Goal: Information Seeking & Learning: Compare options

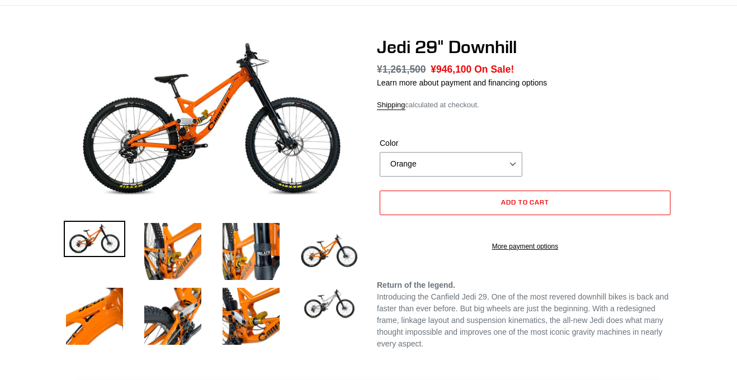
select select "highest-rating"
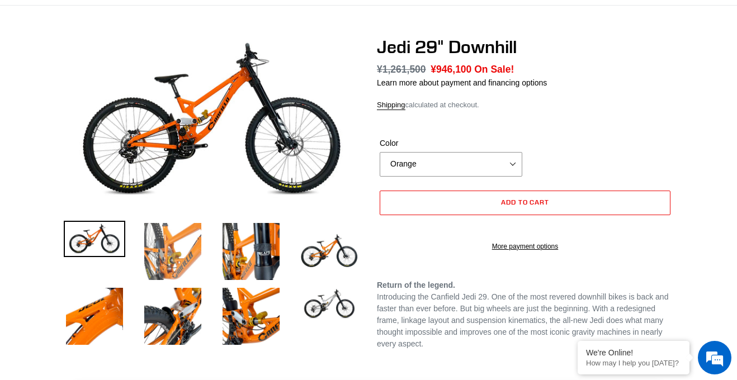
click at [195, 234] on img at bounding box center [173, 252] width 62 height 62
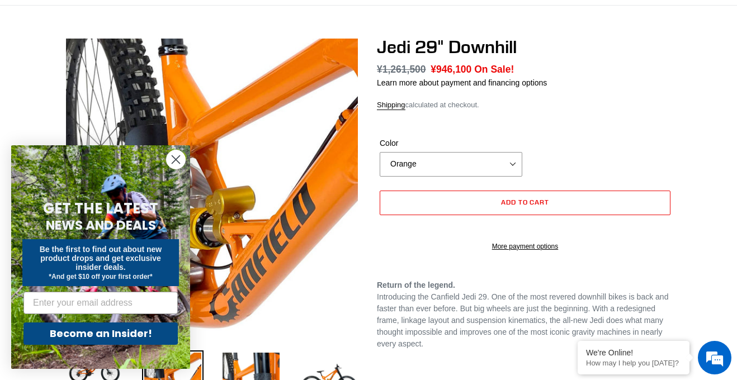
click at [443, 182] on form "Color Orange Raw Orange Raw Error Quantity must be 1 or more Add to cart" at bounding box center [525, 191] width 297 height 143
click at [426, 168] on select "Orange Raw" at bounding box center [451, 164] width 143 height 25
select select "Raw"
click at [380, 152] on select "Orange Raw" at bounding box center [451, 164] width 143 height 25
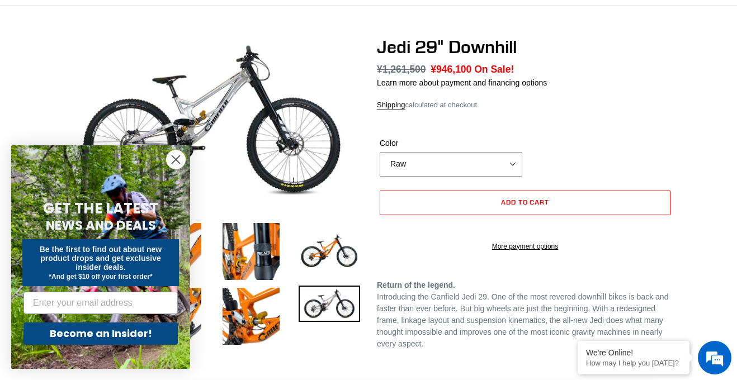
click at [172, 162] on icon "Close dialog" at bounding box center [176, 160] width 8 height 8
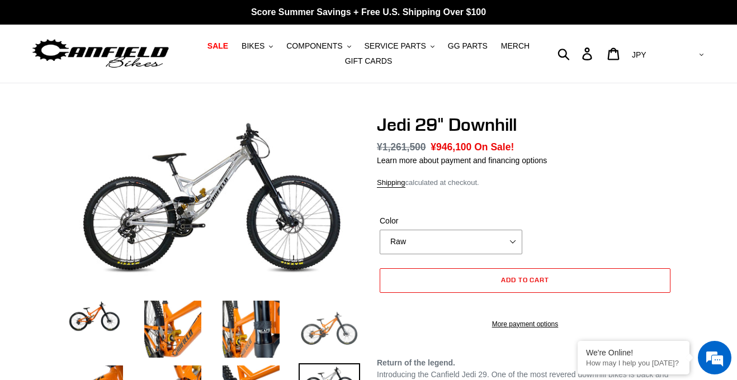
click at [341, 323] on img at bounding box center [330, 330] width 62 height 62
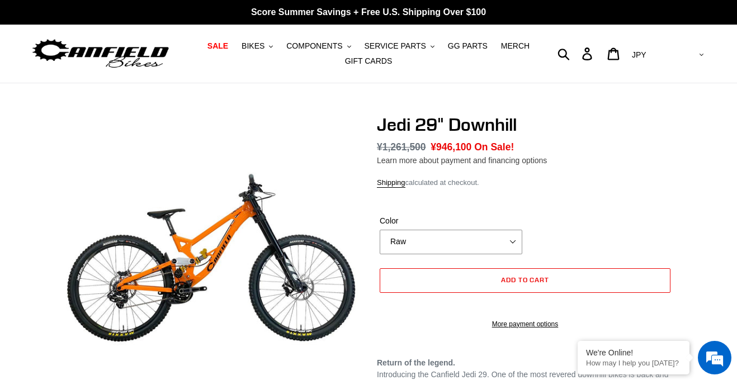
click at [396, 165] on link "Learn more about payment and financing options" at bounding box center [462, 160] width 170 height 9
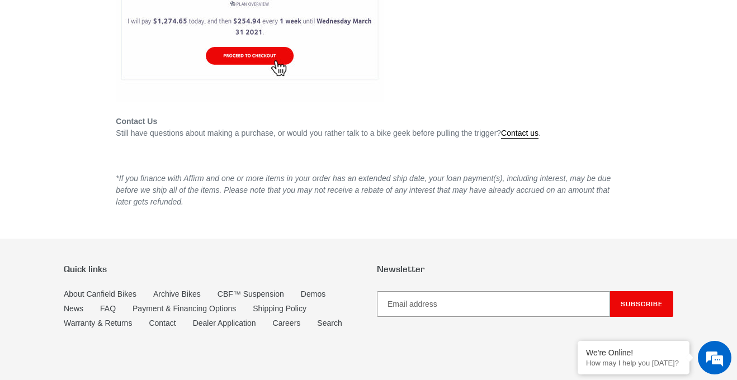
scroll to position [2785, 0]
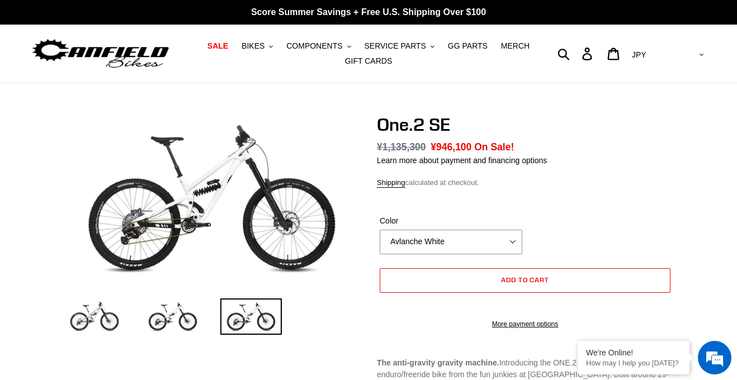
select select "highest-rating"
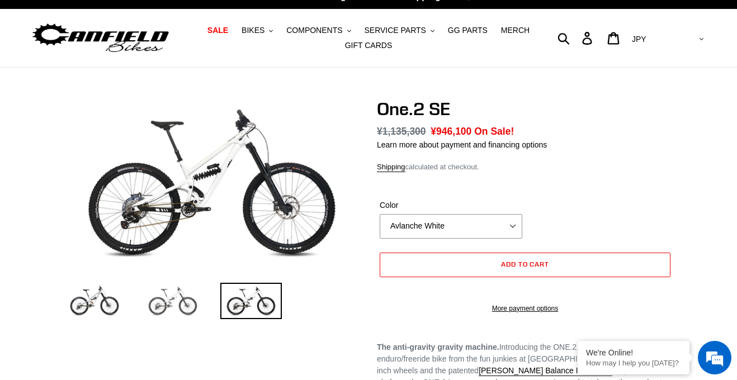
click at [178, 294] on img at bounding box center [173, 301] width 62 height 36
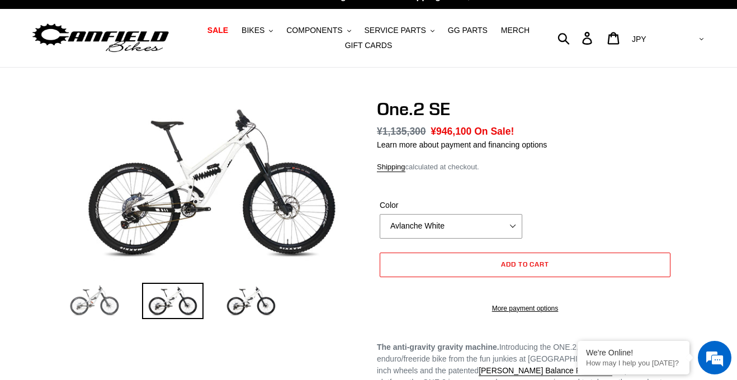
click at [96, 304] on img at bounding box center [95, 301] width 62 height 36
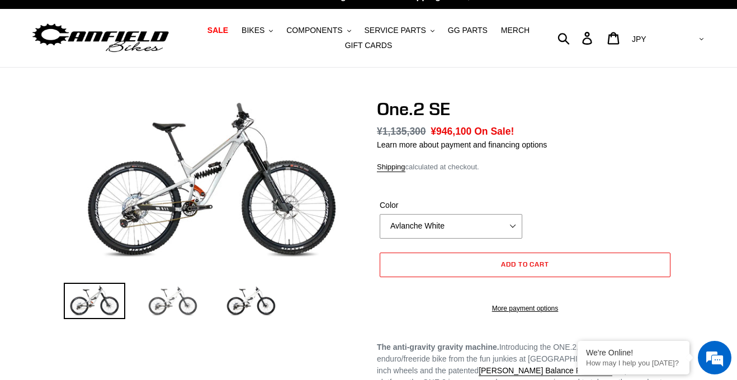
click at [191, 300] on img at bounding box center [173, 301] width 62 height 36
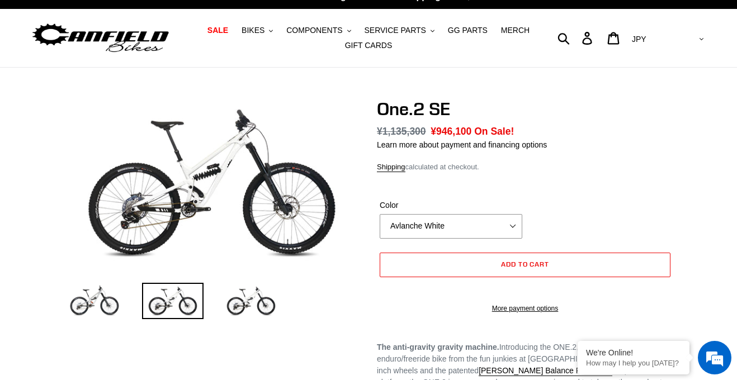
click at [191, 300] on img at bounding box center [173, 301] width 62 height 36
click at [239, 299] on img at bounding box center [251, 301] width 62 height 36
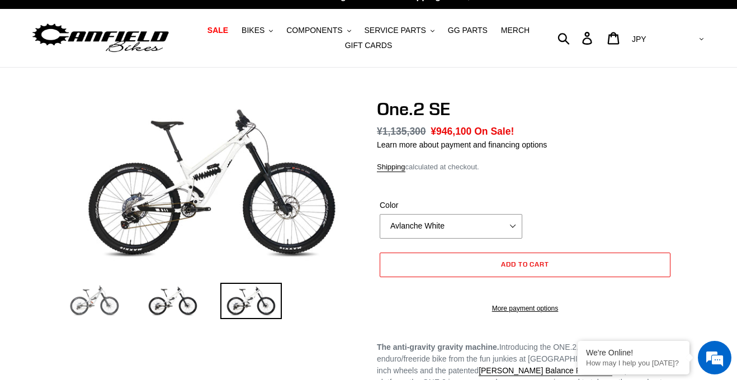
click at [83, 298] on img at bounding box center [95, 301] width 62 height 36
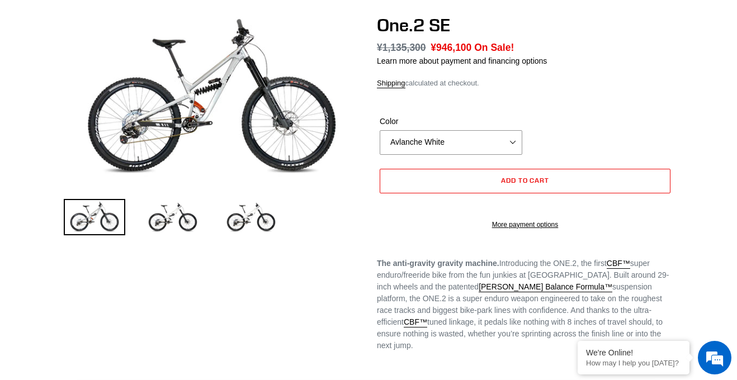
scroll to position [97, 0]
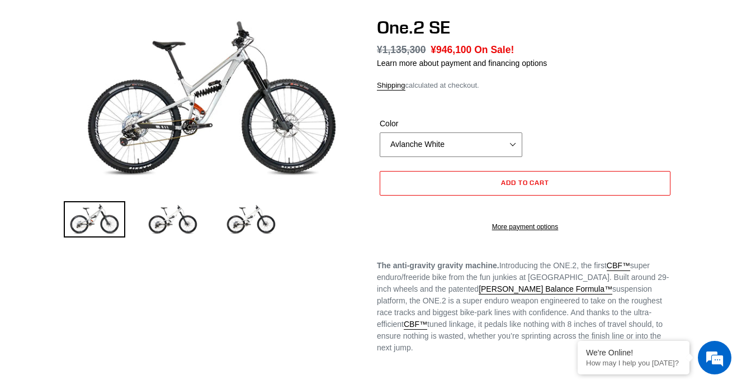
click at [432, 146] on select "Avlanche White Bentonite Grey" at bounding box center [451, 145] width 143 height 25
select select "Bentonite Grey"
click at [380, 133] on select "Avlanche White Bentonite Grey" at bounding box center [451, 145] width 143 height 25
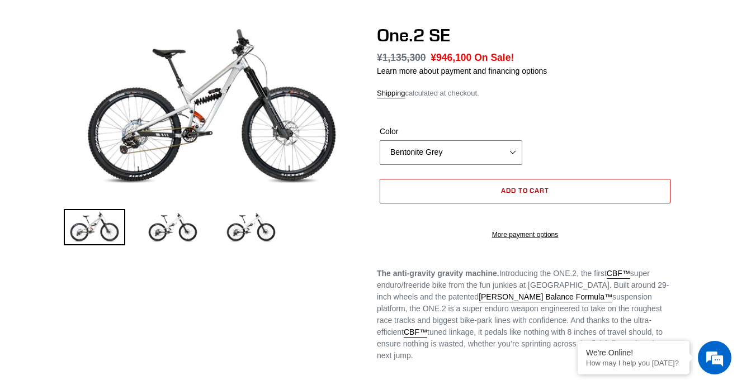
scroll to position [0, 0]
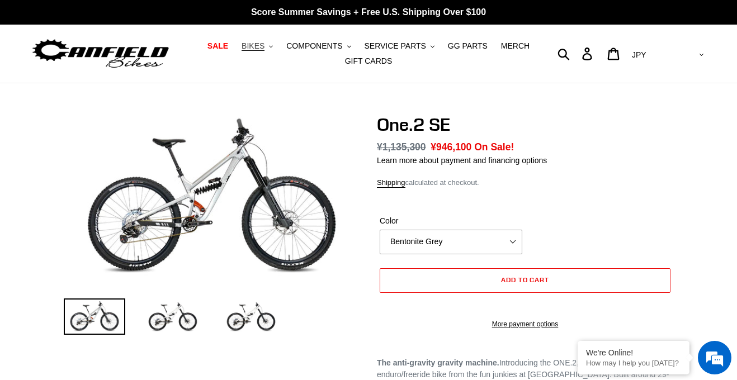
click at [267, 40] on button "BIKES .cls-1{fill:#231f20}" at bounding box center [257, 46] width 43 height 15
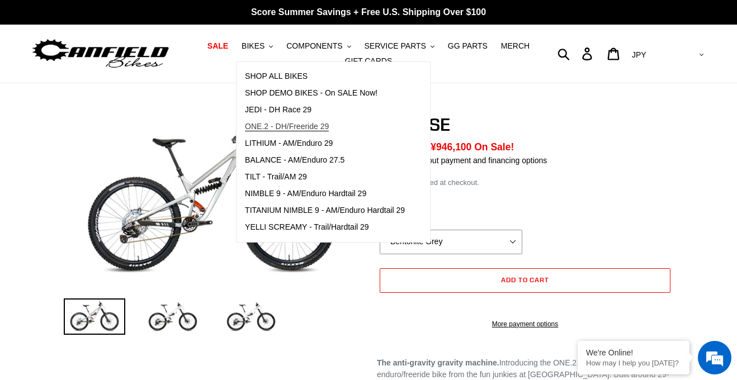
click at [300, 124] on span "ONE.2 - DH/Freeride 29" at bounding box center [287, 127] width 84 height 10
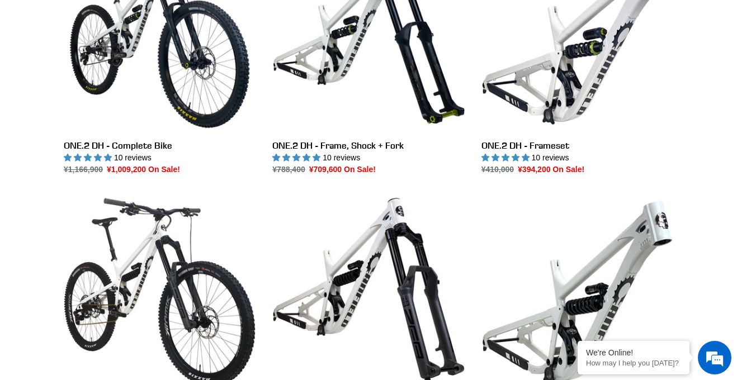
scroll to position [393, 0]
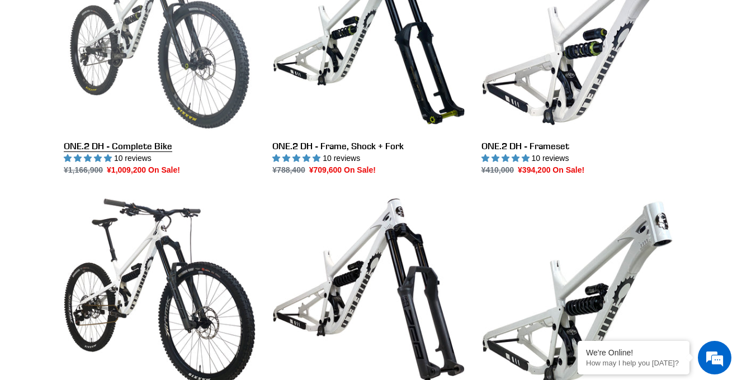
click at [180, 90] on link "ONE.2 DH - Complete Bike" at bounding box center [160, 59] width 192 height 236
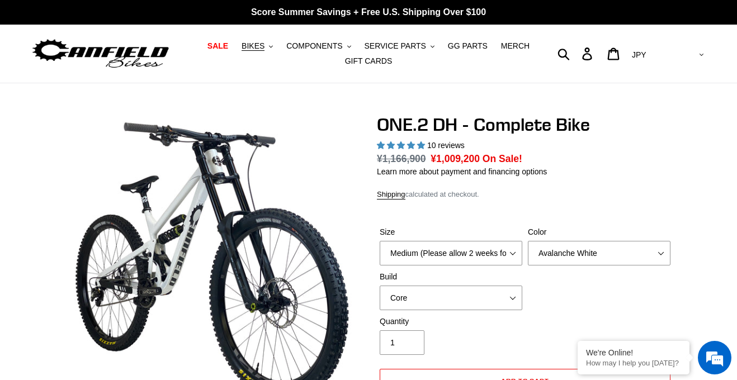
select select "highest-rating"
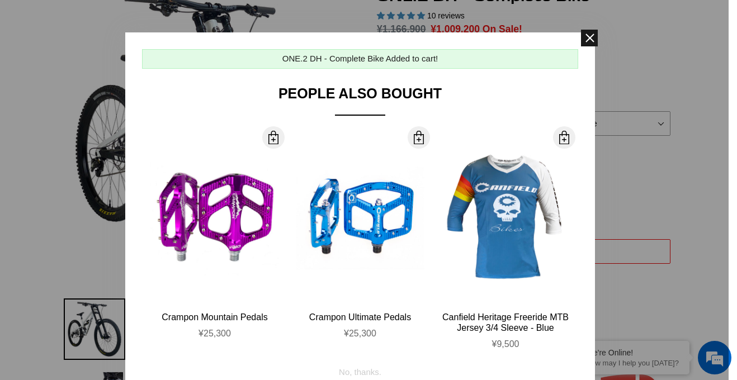
click at [590, 38] on span at bounding box center [589, 38] width 17 height 17
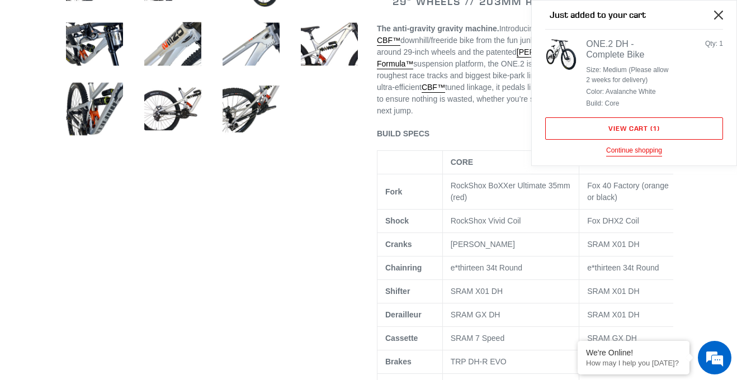
click at [726, 19] on button "Close" at bounding box center [719, 14] width 25 height 25
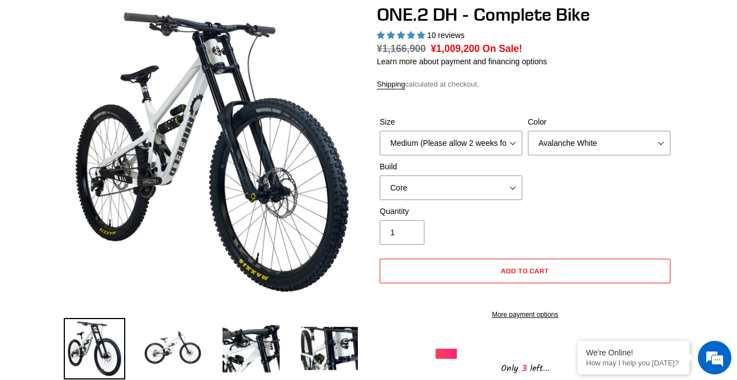
scroll to position [109, 0]
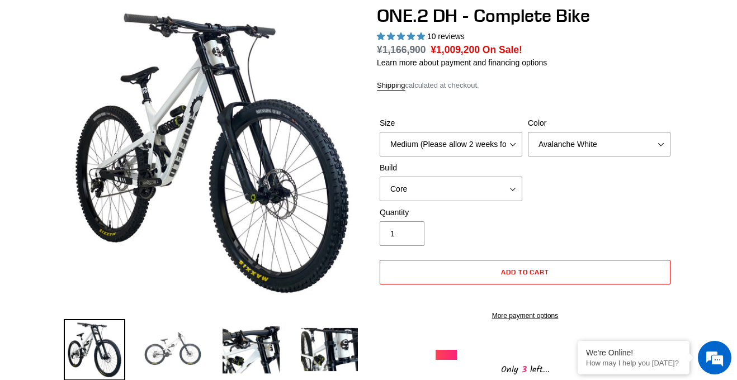
click at [156, 332] on img at bounding box center [173, 350] width 62 height 62
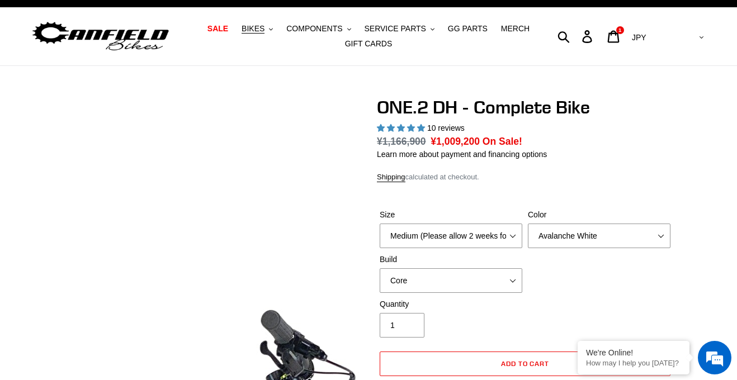
scroll to position [0, 0]
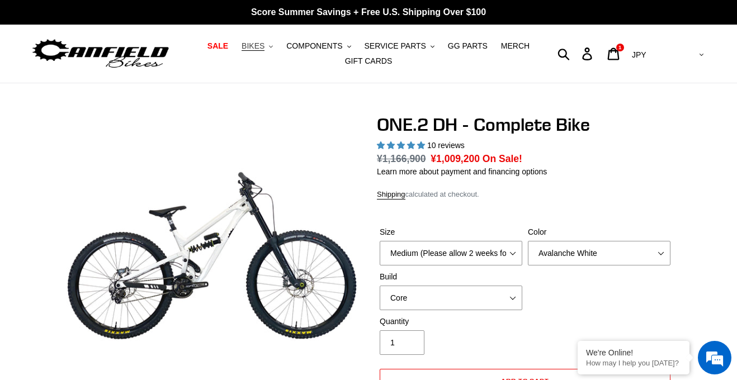
click at [274, 48] on button "BIKES .cls-1{fill:#231f20}" at bounding box center [257, 46] width 43 height 15
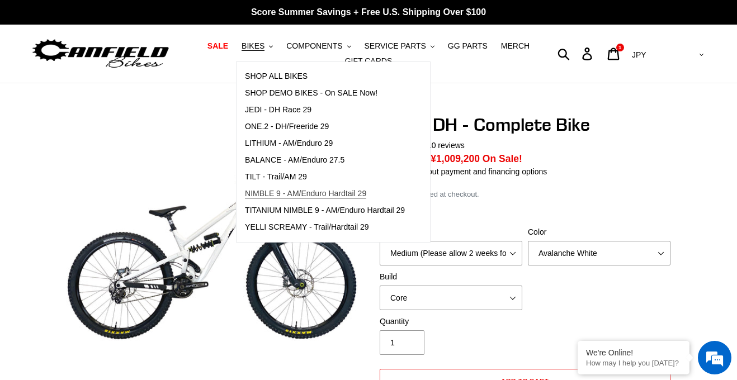
click at [316, 200] on link "NIMBLE 9 - AM/Enduro Hardtail 29" at bounding box center [325, 194] width 177 height 17
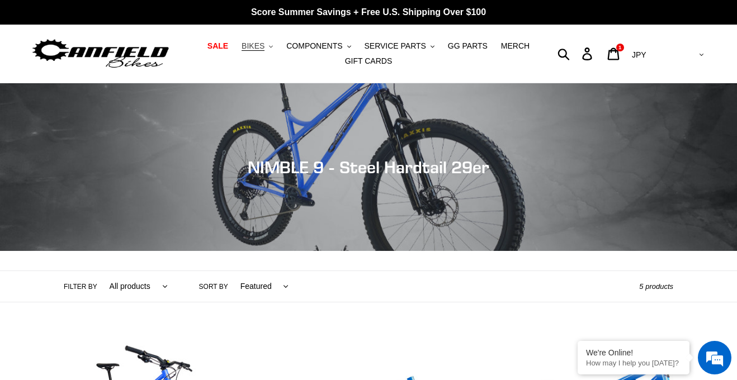
click at [265, 48] on span "BIKES" at bounding box center [253, 46] width 23 height 10
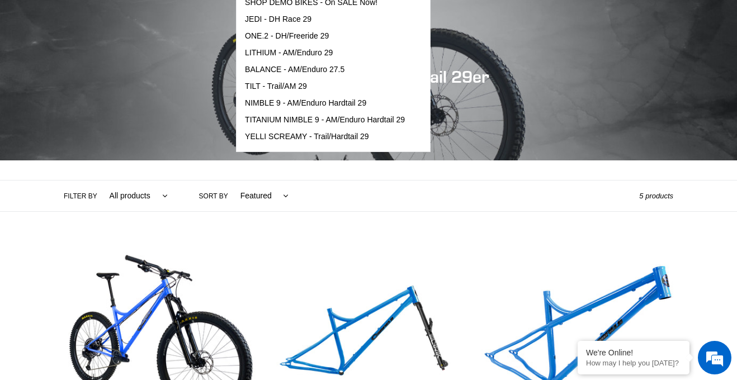
scroll to position [86, 0]
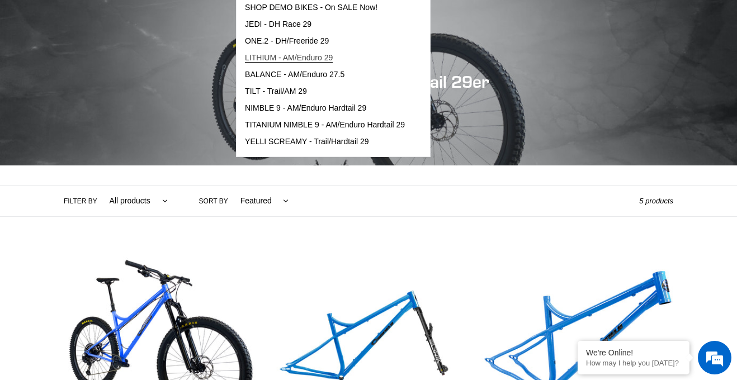
click at [327, 55] on span "LITHIUM - AM/Enduro 29" at bounding box center [289, 58] width 88 height 10
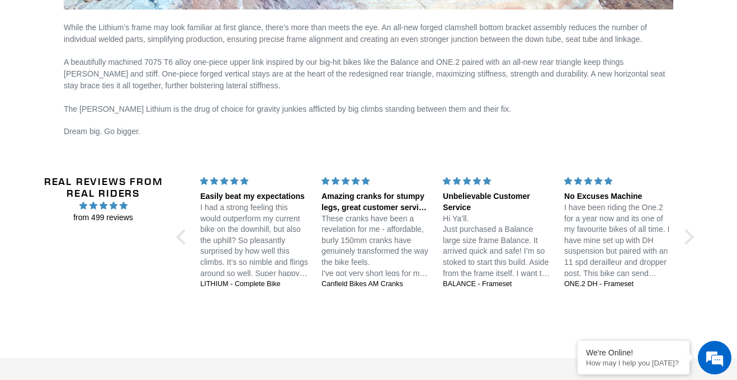
scroll to position [2126, 0]
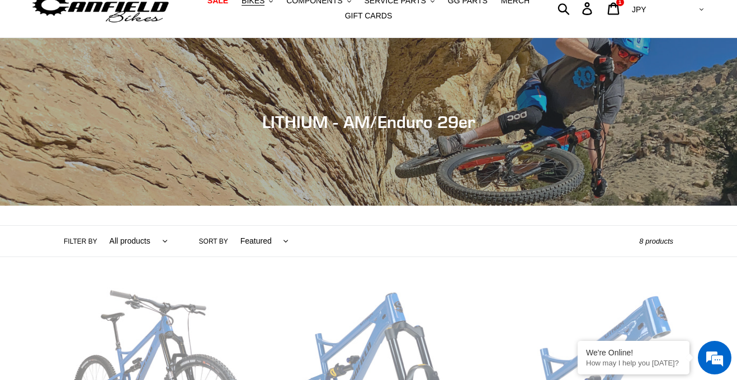
scroll to position [0, 0]
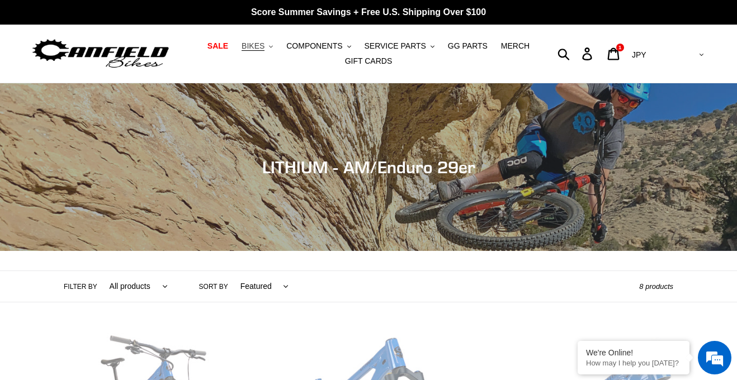
click at [272, 44] on button "BIKES .cls-1{fill:#231f20}" at bounding box center [257, 46] width 43 height 15
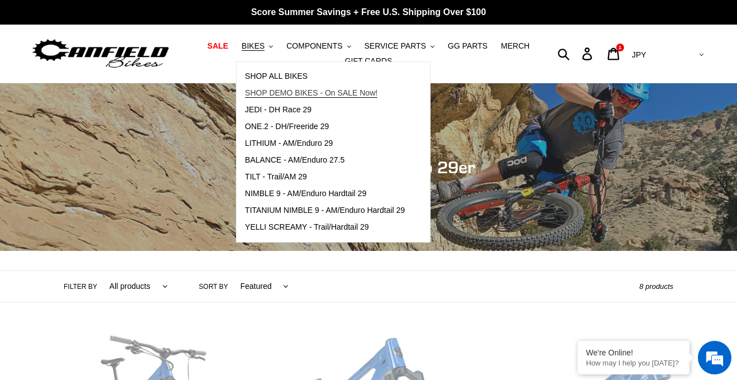
click at [289, 92] on span "SHOP DEMO BIKES - On SALE Now!" at bounding box center [311, 93] width 133 height 10
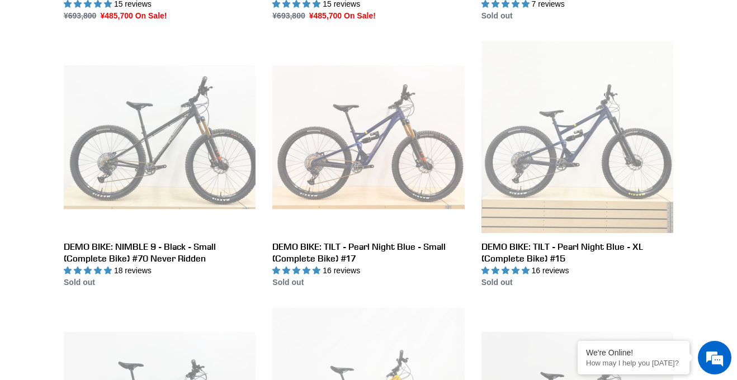
scroll to position [1095, 0]
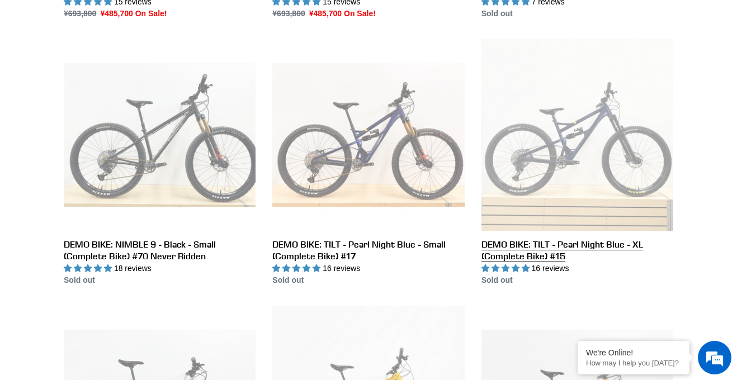
click at [673, 262] on link "DEMO BIKE: TILT - Pearl Night Blue - XL (Complete Bike) #15" at bounding box center [578, 162] width 192 height 247
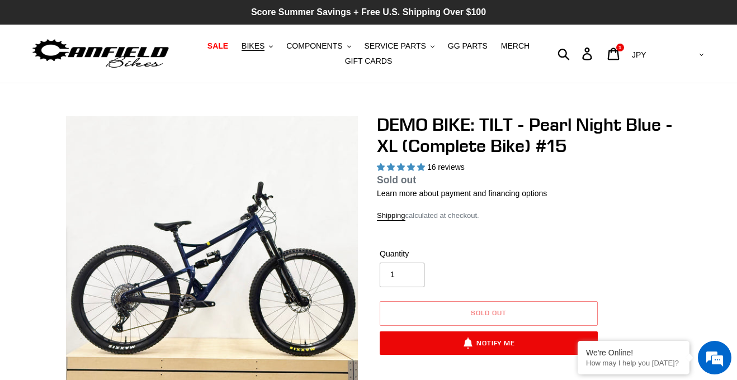
select select "highest-rating"
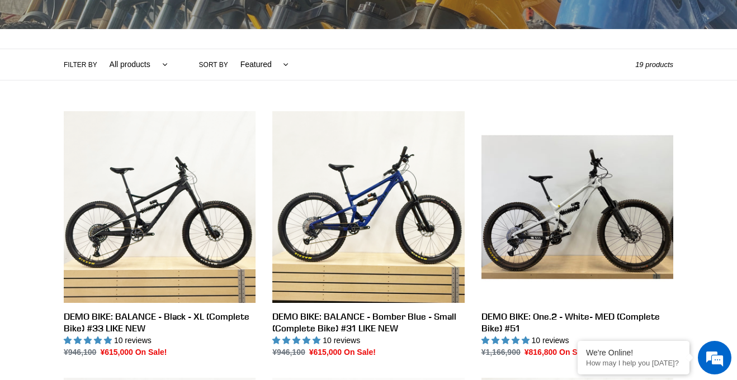
scroll to position [218, 0]
